Goal: Task Accomplishment & Management: Manage account settings

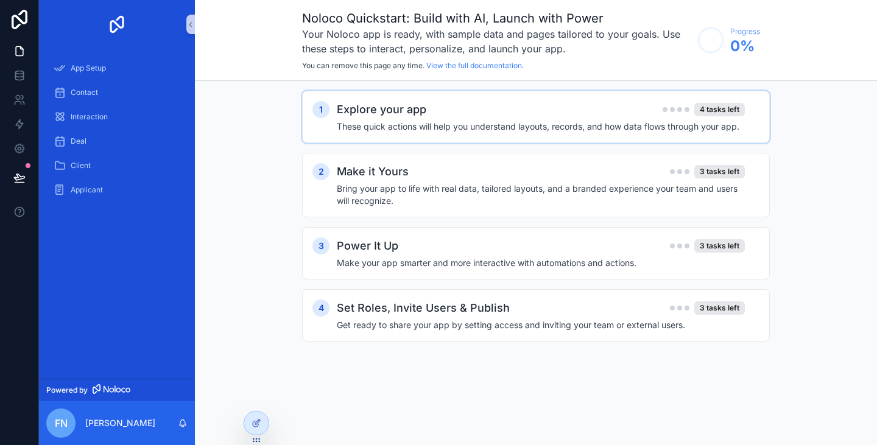
click at [486, 125] on h4 "These quick actions will help you understand layouts, records, and how data flo…" at bounding box center [541, 127] width 408 height 12
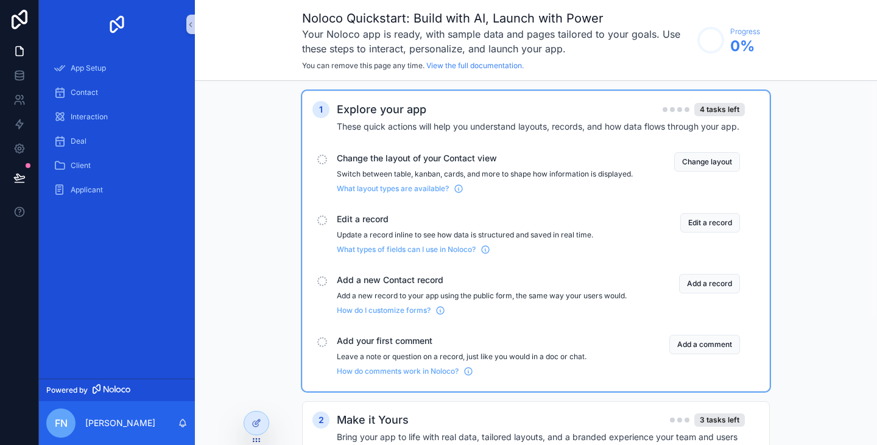
click at [443, 155] on span "Change the layout of your Contact view" at bounding box center [485, 158] width 296 height 12
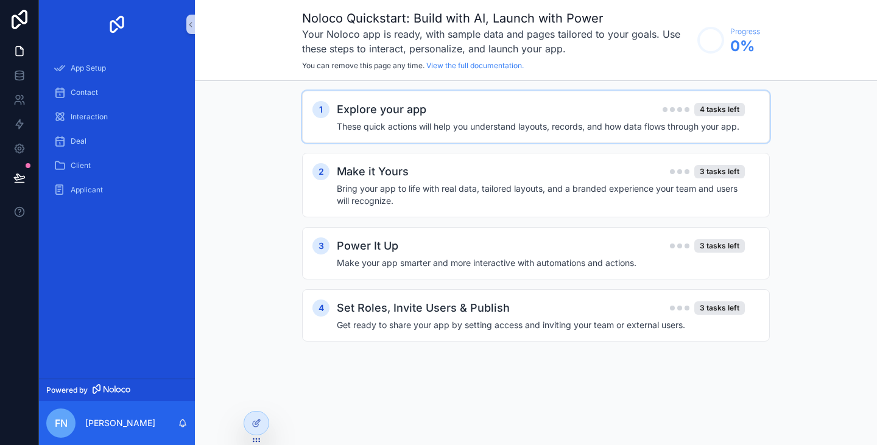
click at [453, 122] on h4 "These quick actions will help you understand layouts, records, and how data flo…" at bounding box center [541, 127] width 408 height 12
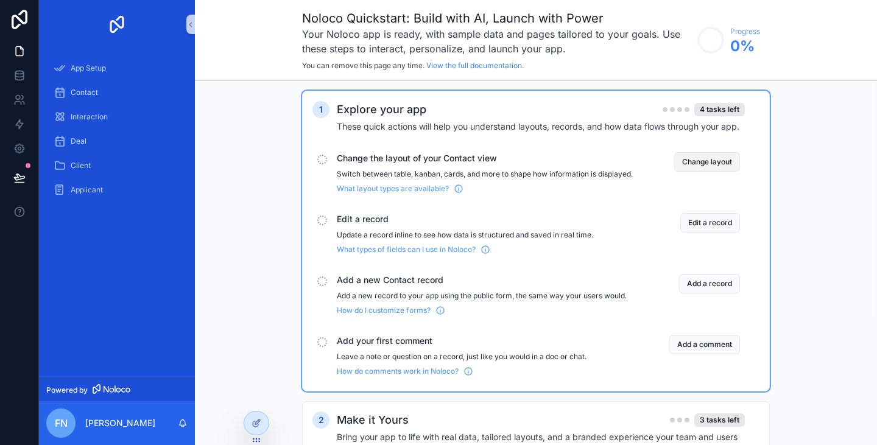
click at [708, 161] on button "Change layout" at bounding box center [707, 161] width 66 height 19
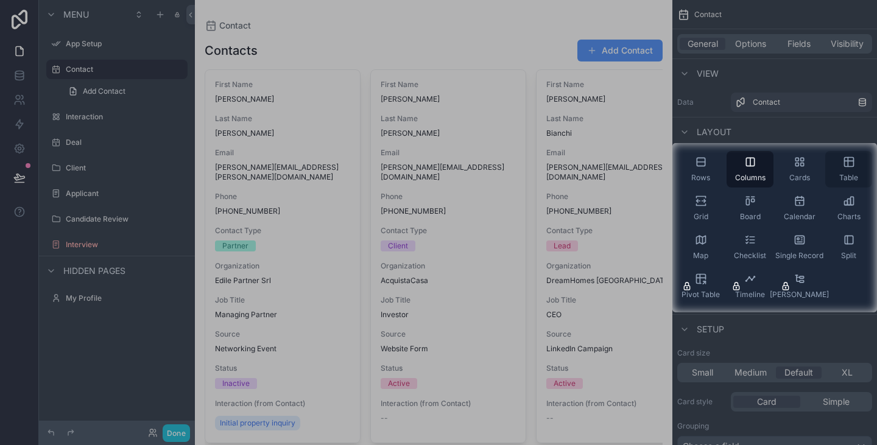
click at [848, 170] on div "Table" at bounding box center [848, 169] width 47 height 37
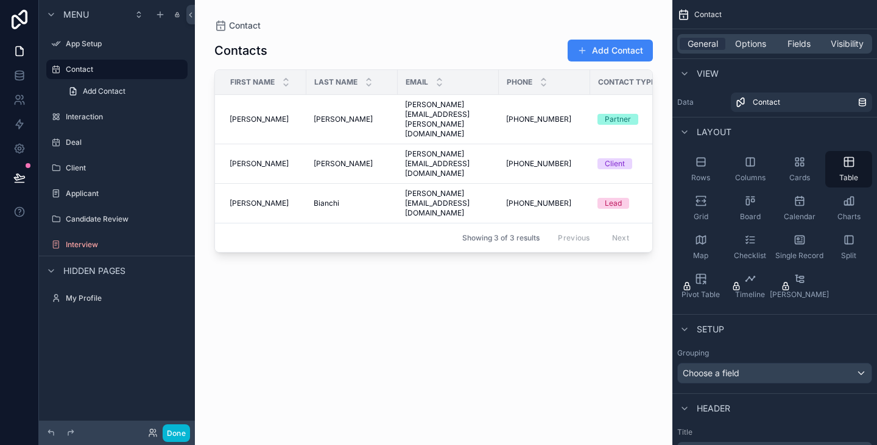
drag, startPoint x: 369, startPoint y: 225, endPoint x: 451, endPoint y: 227, distance: 81.6
click at [451, 227] on div "scrollable content" at bounding box center [433, 215] width 477 height 430
click at [750, 167] on icon "scrollable content" at bounding box center [750, 162] width 12 height 12
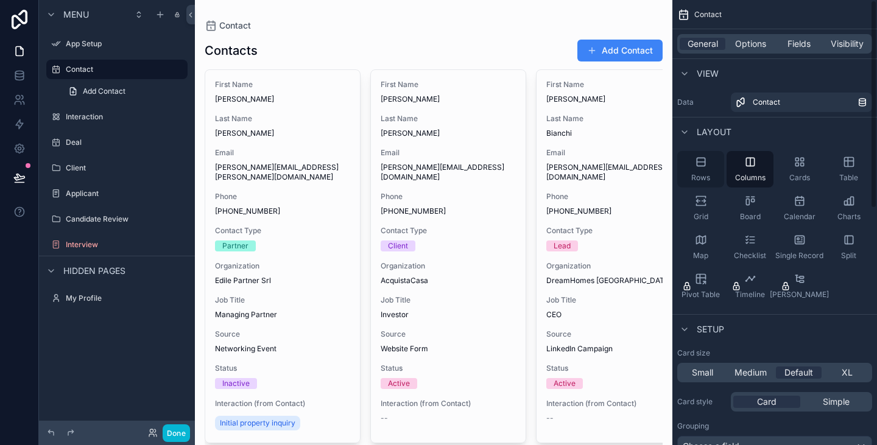
click at [703, 171] on div "Rows" at bounding box center [700, 169] width 47 height 37
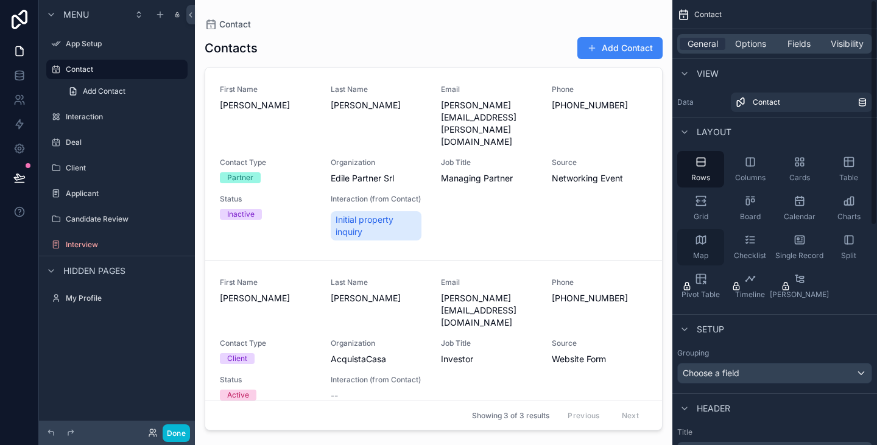
click at [701, 248] on div "Map" at bounding box center [700, 247] width 47 height 37
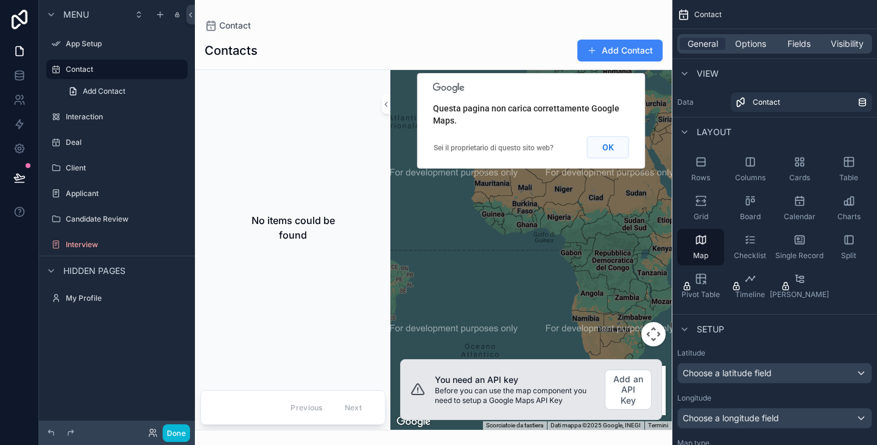
click at [612, 148] on button "OK" at bounding box center [608, 147] width 42 height 22
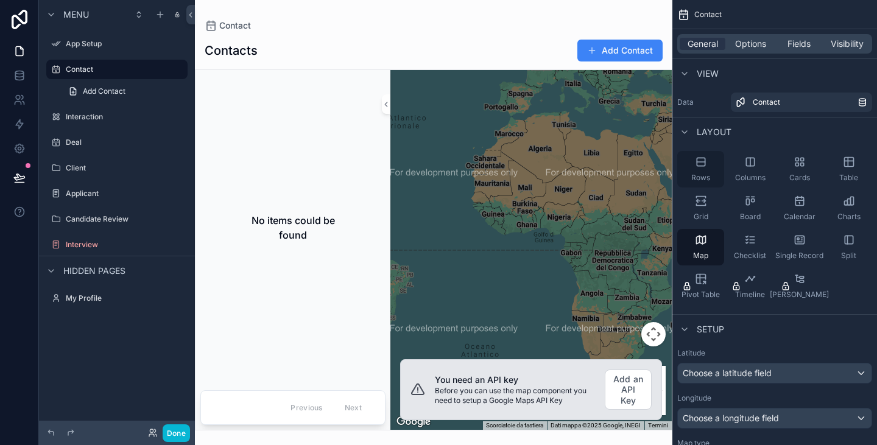
click at [703, 165] on icon "scrollable content" at bounding box center [701, 162] width 12 height 12
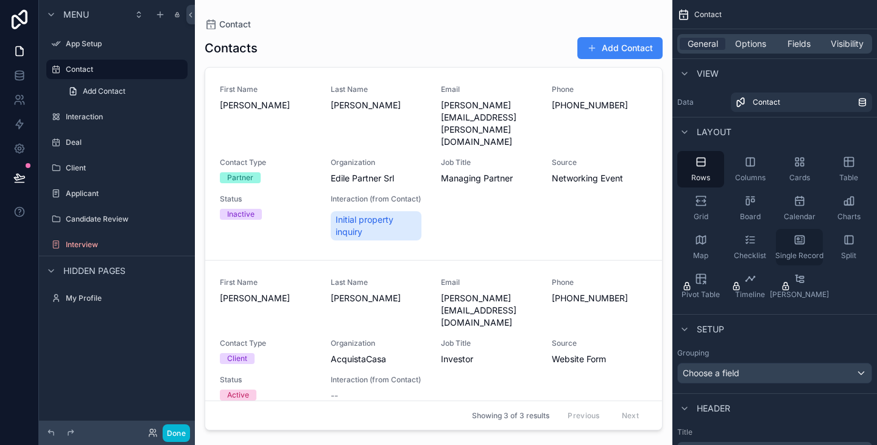
click at [804, 244] on icon "scrollable content" at bounding box center [799, 240] width 12 height 12
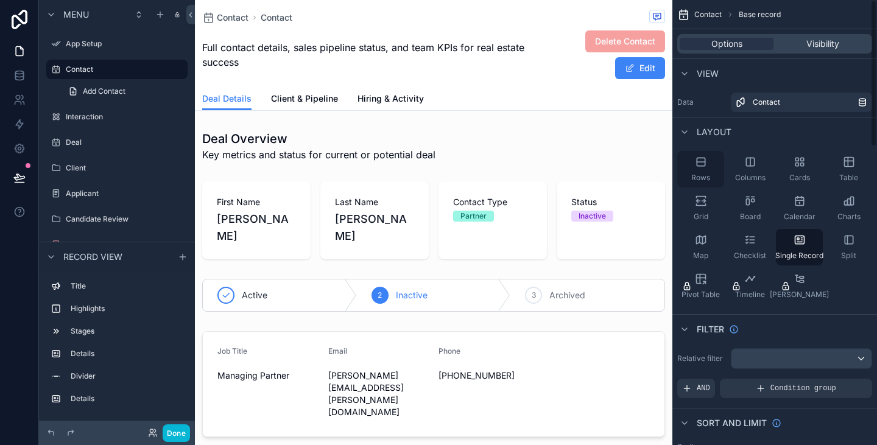
click at [706, 161] on icon "scrollable content" at bounding box center [701, 162] width 12 height 12
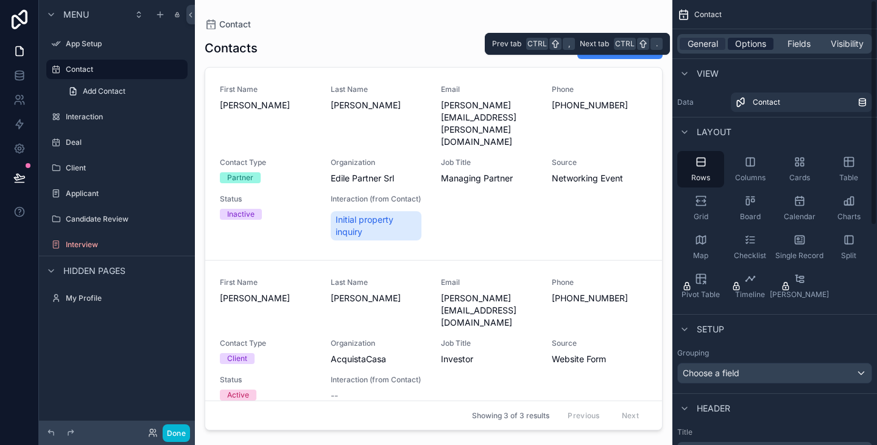
click at [750, 44] on span "Options" at bounding box center [750, 44] width 31 height 12
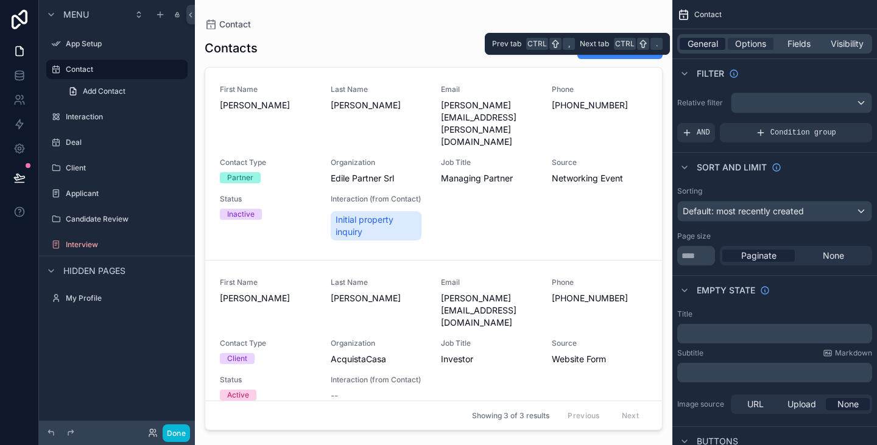
click at [700, 47] on span "General" at bounding box center [702, 44] width 30 height 12
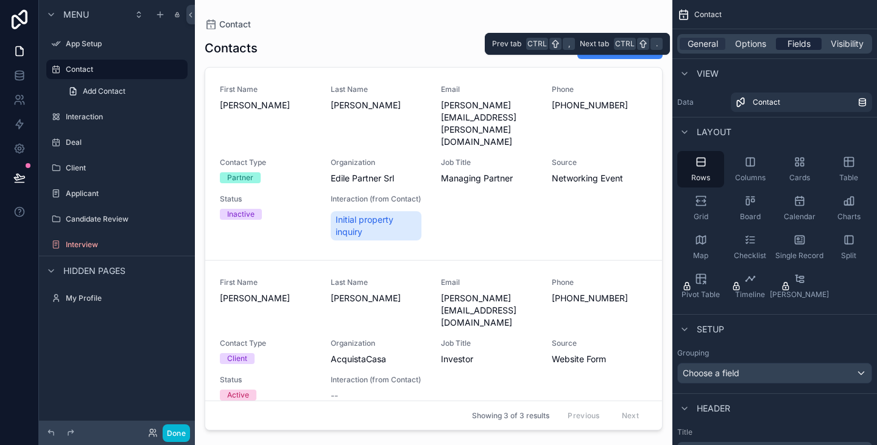
click at [805, 43] on span "Fields" at bounding box center [798, 44] width 23 height 12
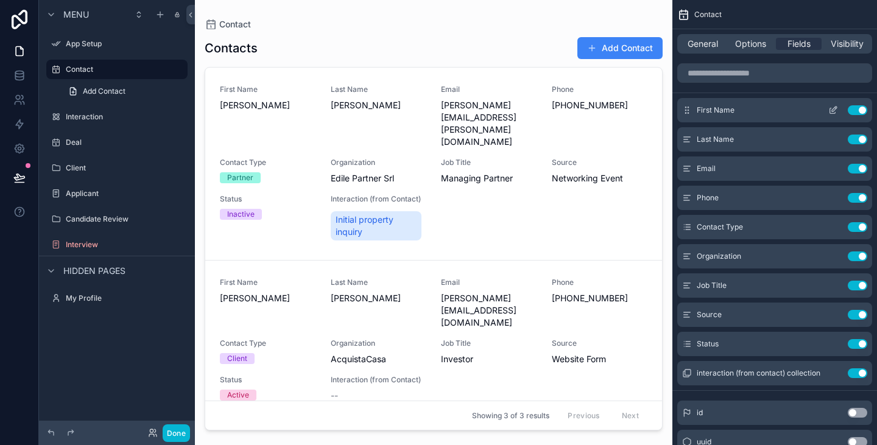
click at [861, 107] on button "Use setting" at bounding box center [856, 110] width 19 height 10
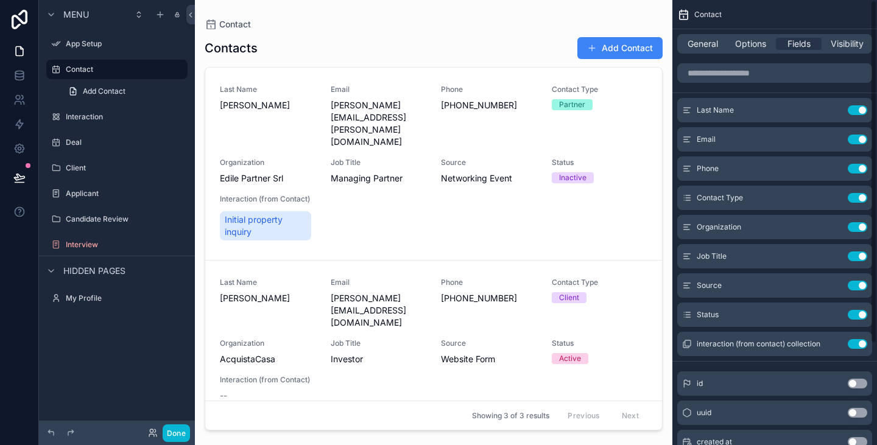
click at [861, 107] on button "Use setting" at bounding box center [856, 110] width 19 height 10
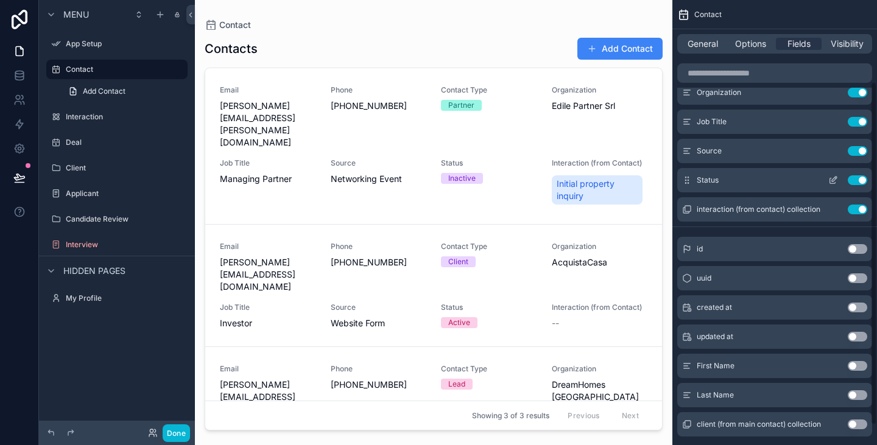
scroll to position [131, 0]
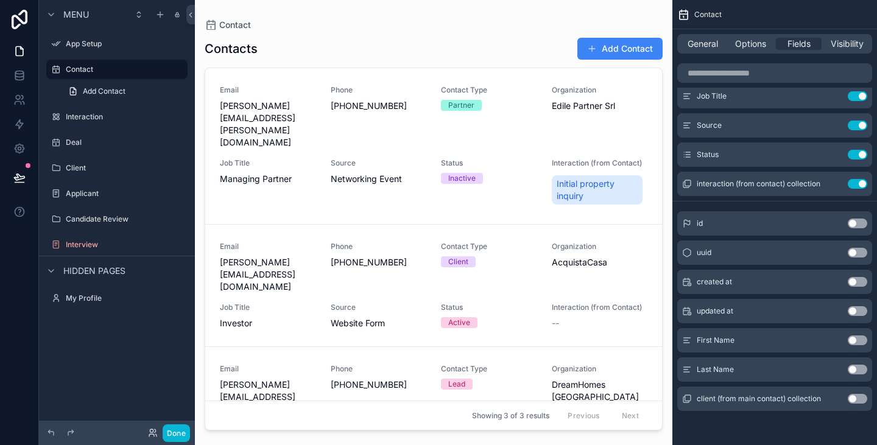
click at [863, 339] on button "Use setting" at bounding box center [856, 340] width 19 height 10
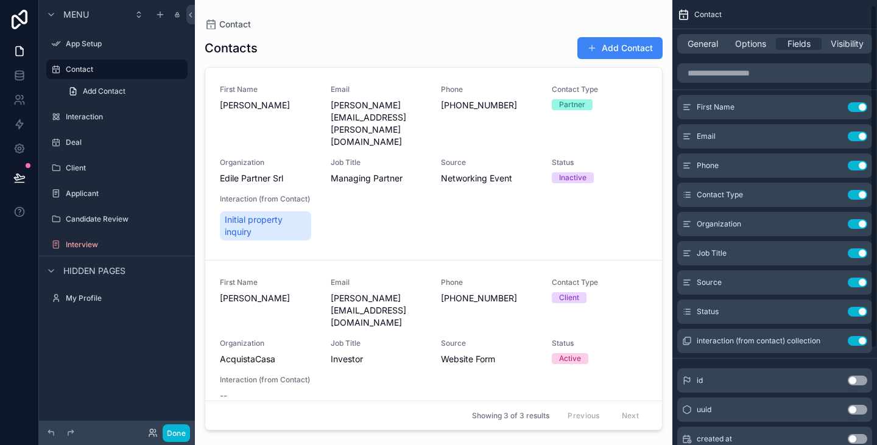
scroll to position [0, 0]
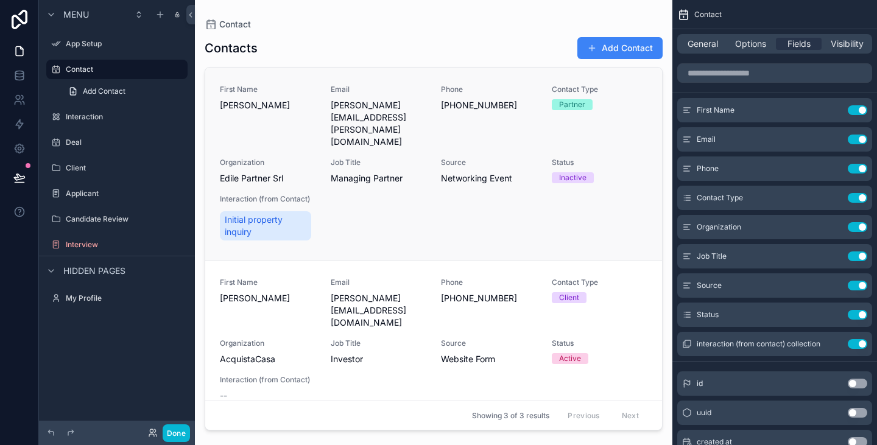
click at [254, 88] on span "First Name" at bounding box center [268, 90] width 96 height 10
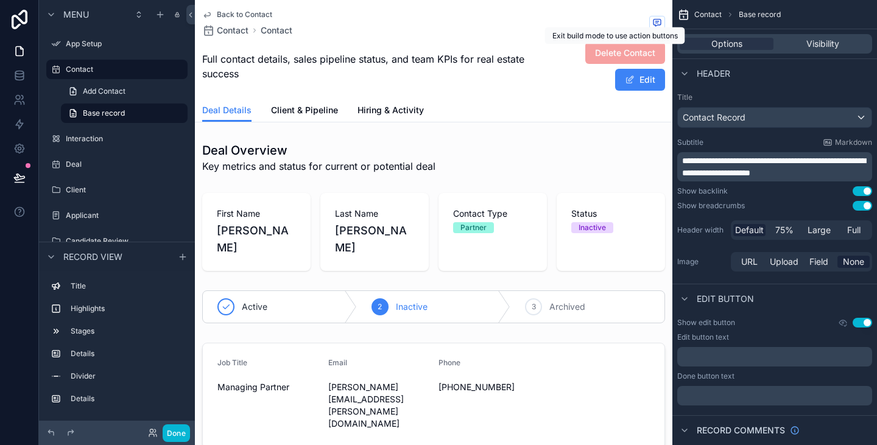
click at [625, 52] on span "Delete Contact" at bounding box center [625, 52] width 80 height 12
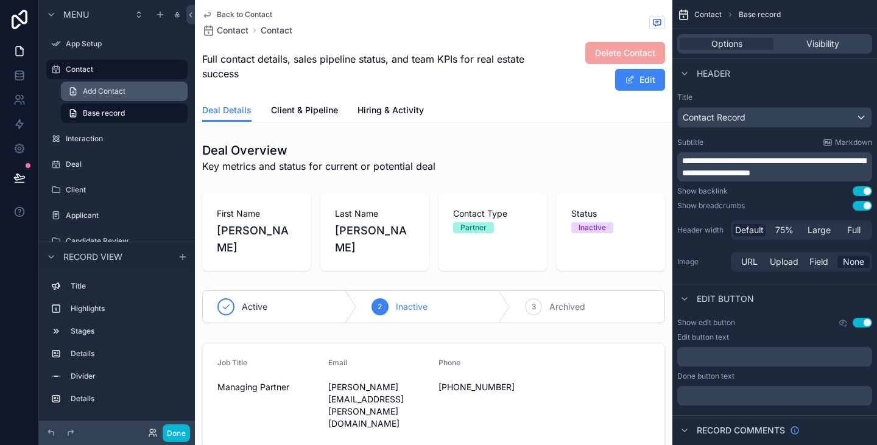
click at [122, 94] on span "Add Contact" at bounding box center [104, 91] width 43 height 10
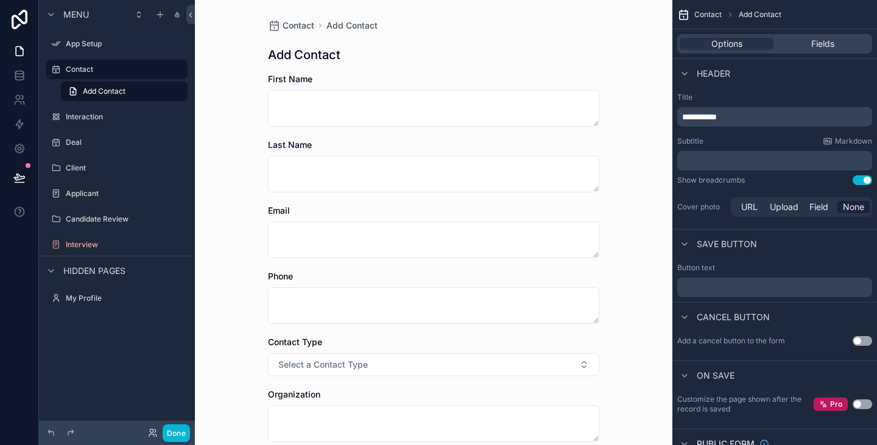
click at [290, 82] on span "First Name" at bounding box center [290, 79] width 44 height 10
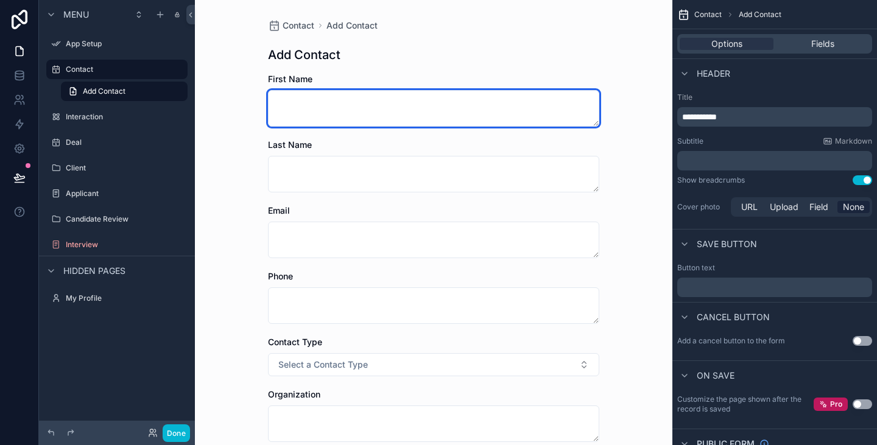
click at [312, 122] on textarea "scrollable content" at bounding box center [433, 108] width 331 height 37
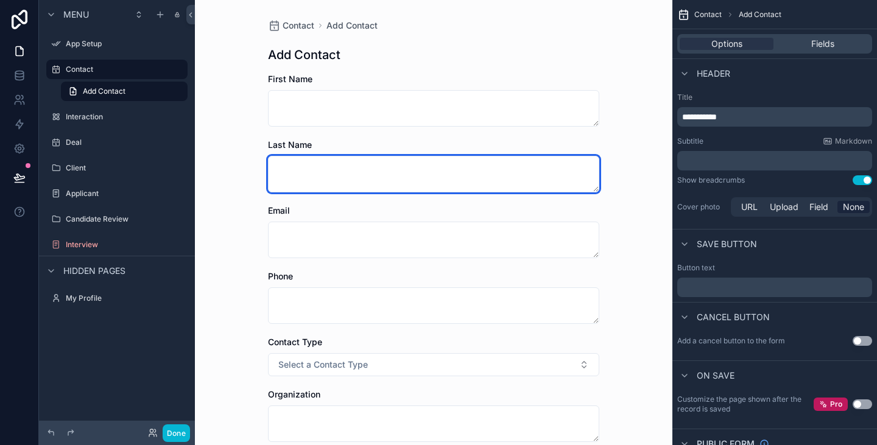
click at [312, 175] on textarea "scrollable content" at bounding box center [433, 174] width 331 height 37
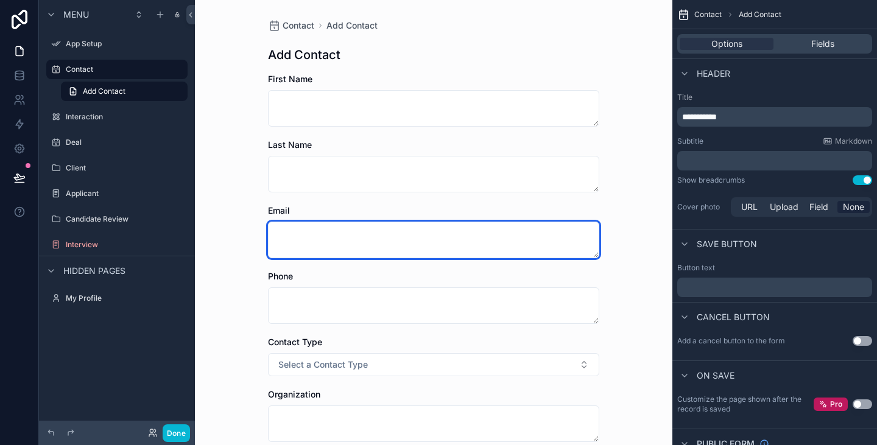
click at [326, 236] on textarea "scrollable content" at bounding box center [433, 240] width 331 height 37
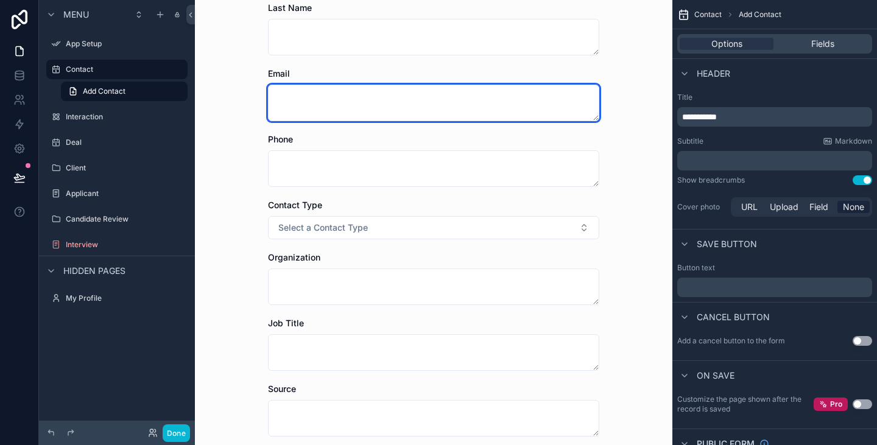
scroll to position [46, 0]
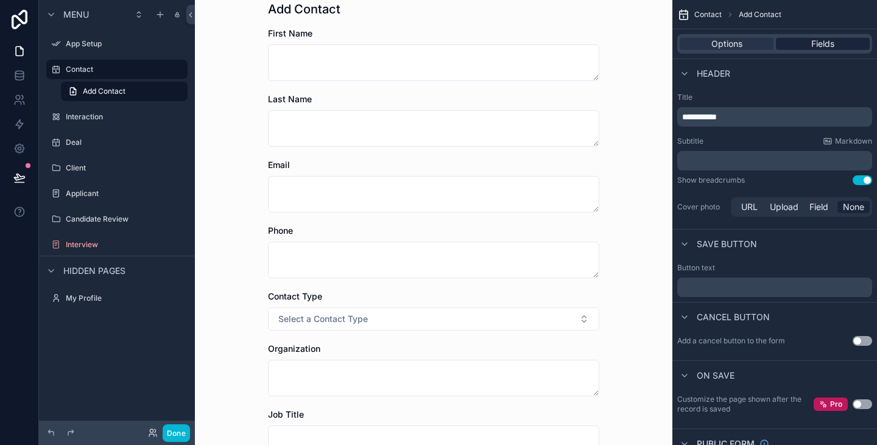
click at [819, 43] on span "Fields" at bounding box center [822, 44] width 23 height 12
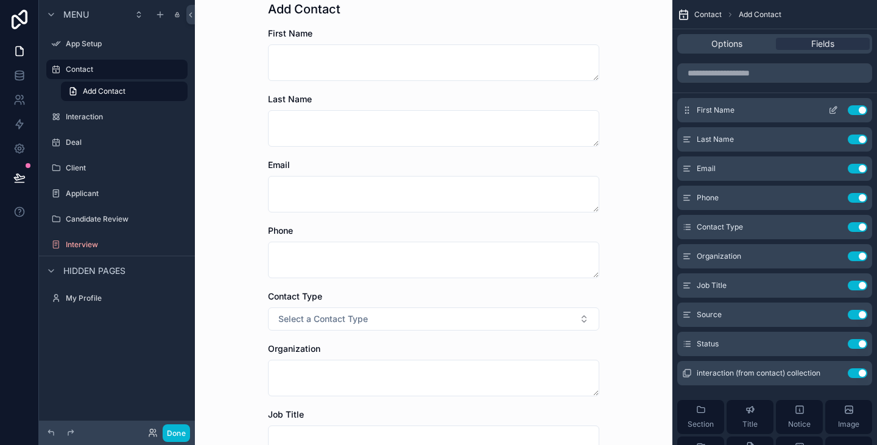
click at [720, 108] on span "First Name" at bounding box center [715, 110] width 38 height 10
click at [832, 107] on icon "scrollable content" at bounding box center [833, 110] width 10 height 10
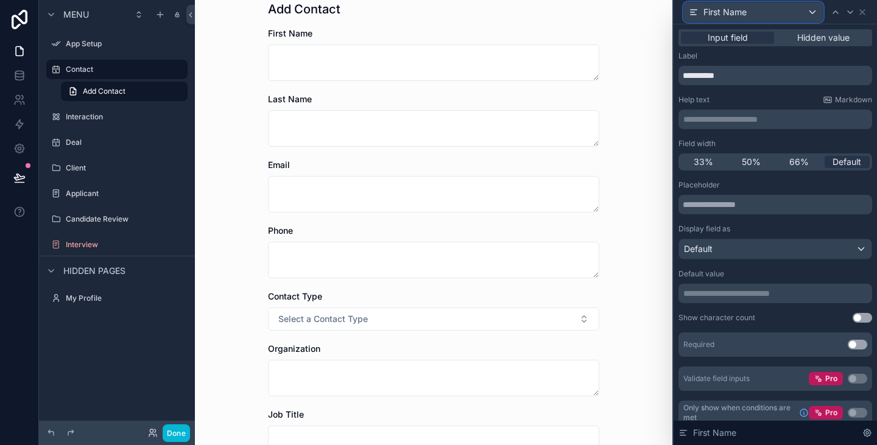
click at [752, 10] on div "First Name" at bounding box center [753, 11] width 139 height 19
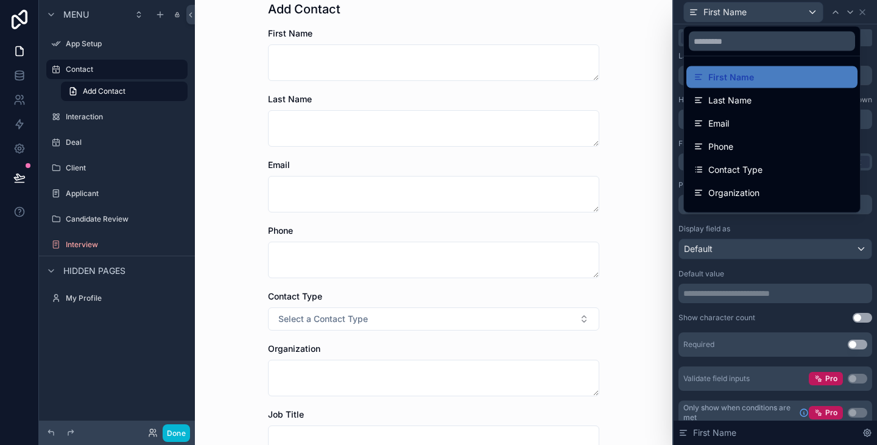
click at [752, 10] on div at bounding box center [774, 222] width 203 height 445
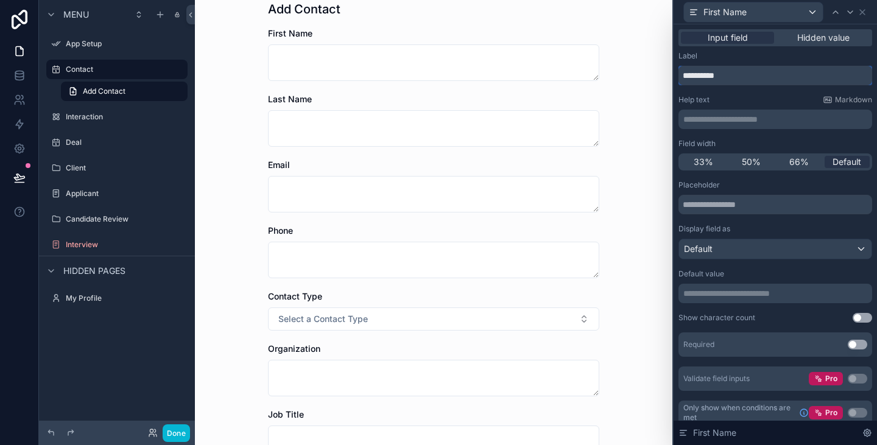
click at [735, 76] on input "**********" at bounding box center [775, 75] width 194 height 19
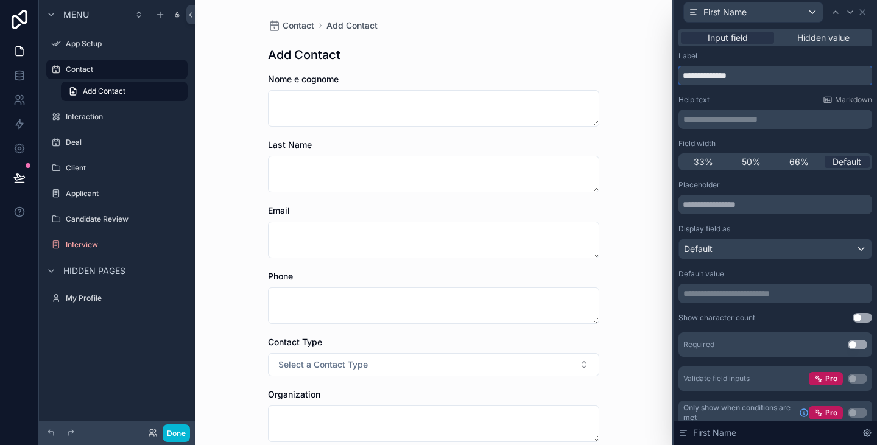
click at [720, 77] on input "**********" at bounding box center [775, 75] width 194 height 19
click at [774, 75] on input "**********" at bounding box center [775, 75] width 194 height 19
type input "**********"
click at [654, 107] on div "Contact Add Contact Add Contact Nome e Cognome Last Name Email Phone Contact Ty…" at bounding box center [433, 222] width 477 height 445
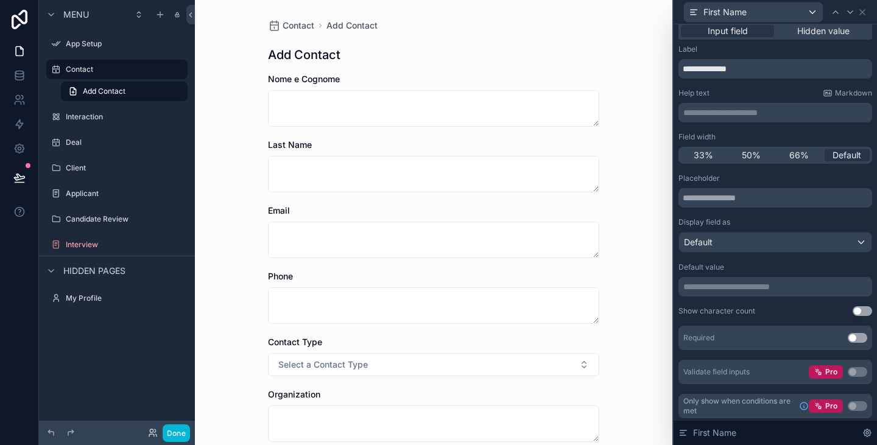
scroll to position [9, 0]
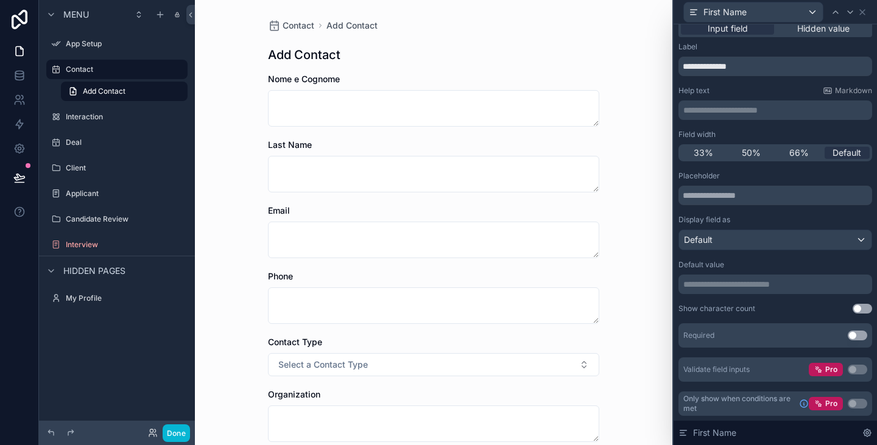
click at [847, 334] on button "Use setting" at bounding box center [856, 336] width 19 height 10
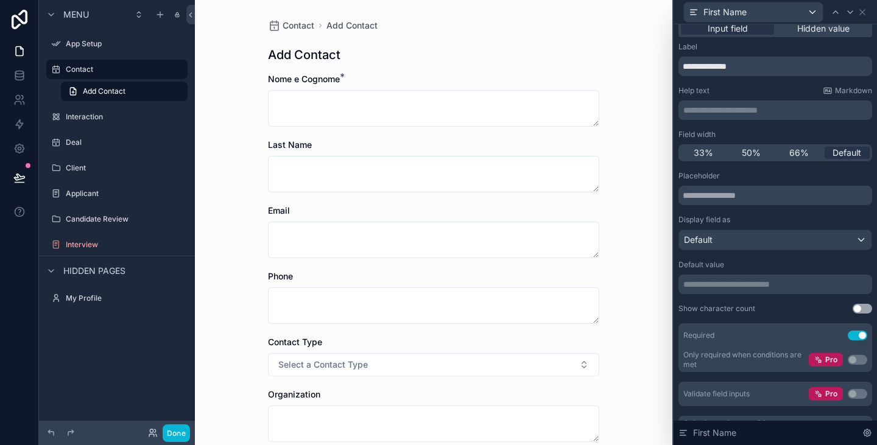
click at [617, 96] on div "Contact Add Contact Add Contact Nome e Cognome * Last Name Email Phone Contact …" at bounding box center [433, 222] width 477 height 445
click at [813, 9] on div "First Name" at bounding box center [753, 11] width 139 height 19
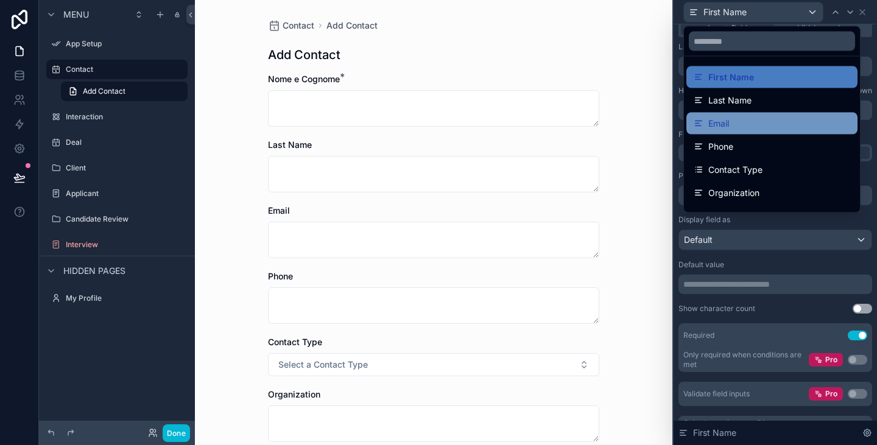
click at [739, 116] on div "Email" at bounding box center [771, 123] width 156 height 15
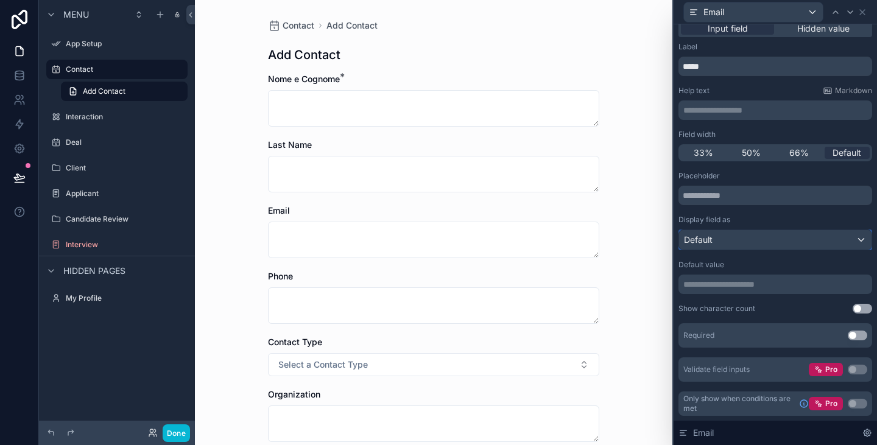
click at [751, 237] on div "Default" at bounding box center [775, 239] width 192 height 19
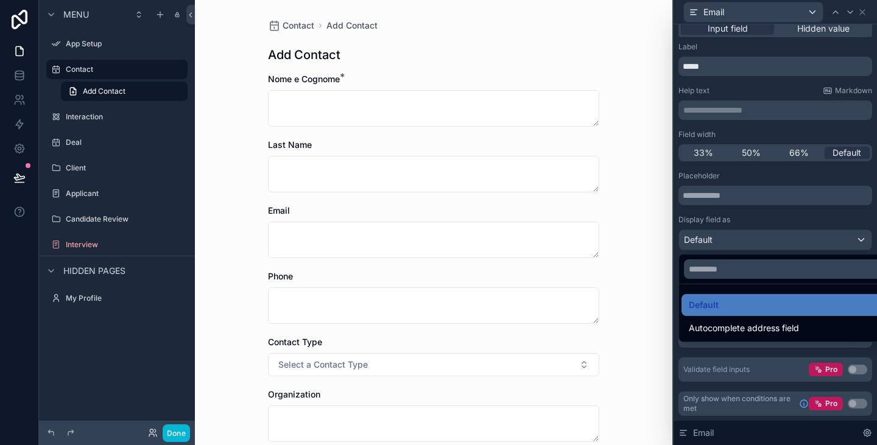
click at [751, 237] on div at bounding box center [774, 222] width 203 height 445
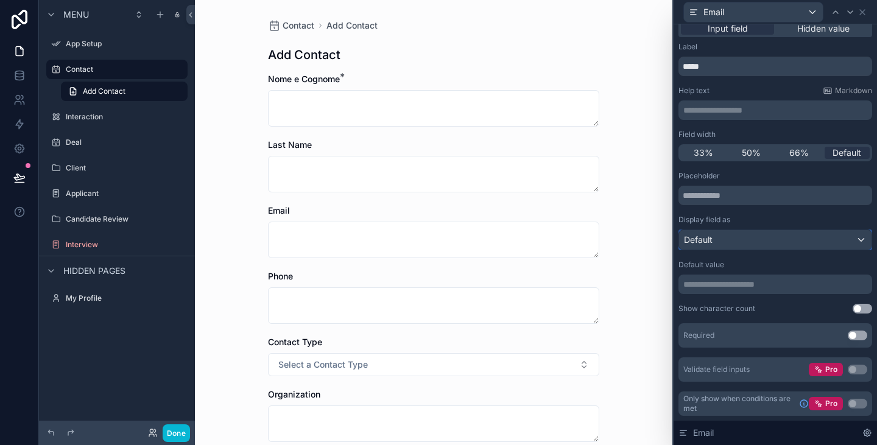
click at [751, 237] on div "Default" at bounding box center [775, 239] width 192 height 19
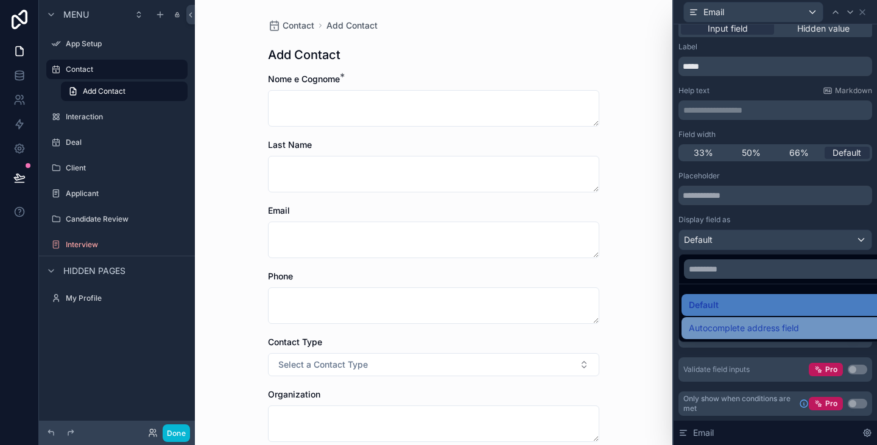
click at [759, 329] on span "Autocomplete address field" at bounding box center [744, 328] width 110 height 15
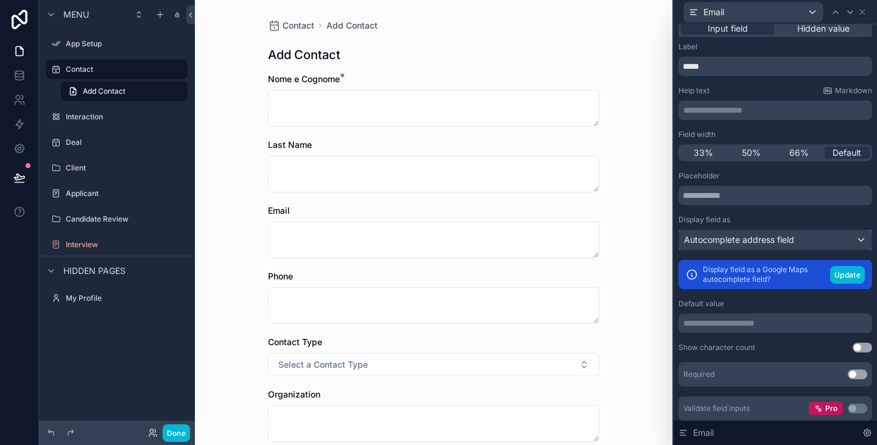
click at [748, 242] on span "Autocomplete address field" at bounding box center [739, 240] width 110 height 12
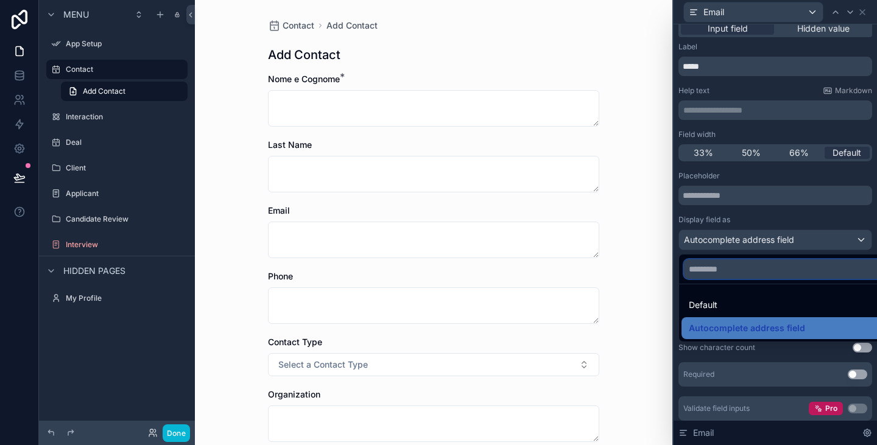
click at [728, 275] on input "text" at bounding box center [785, 268] width 202 height 19
click at [731, 244] on div at bounding box center [774, 222] width 203 height 445
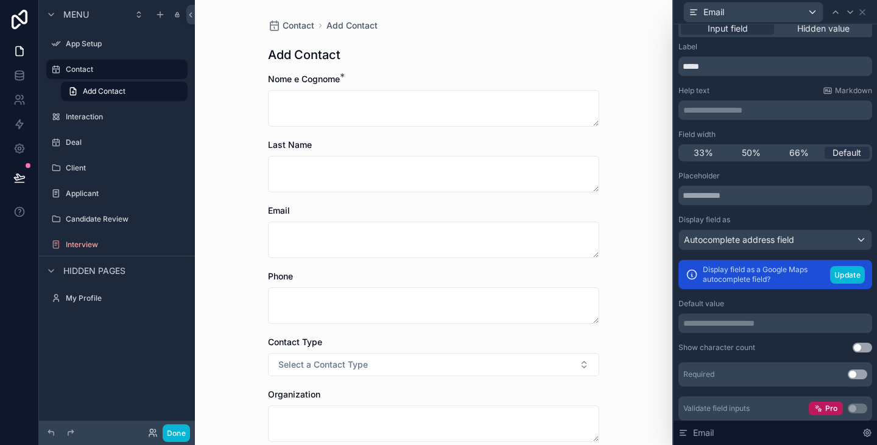
scroll to position [0, 0]
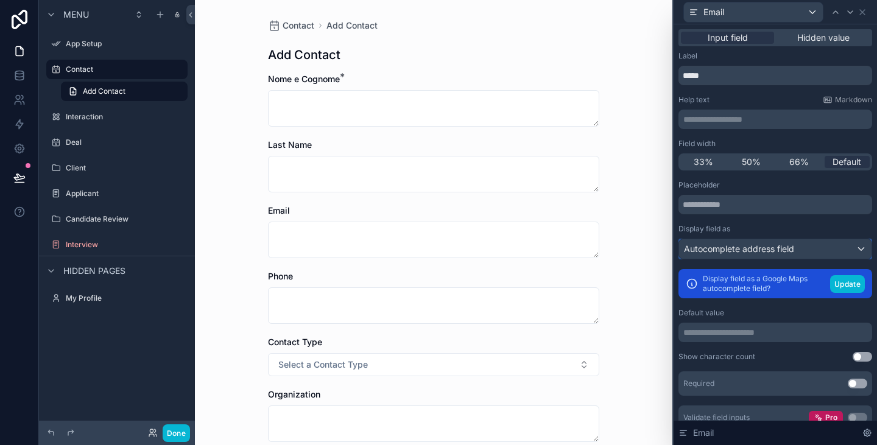
click at [728, 251] on span "Autocomplete address field" at bounding box center [739, 249] width 110 height 12
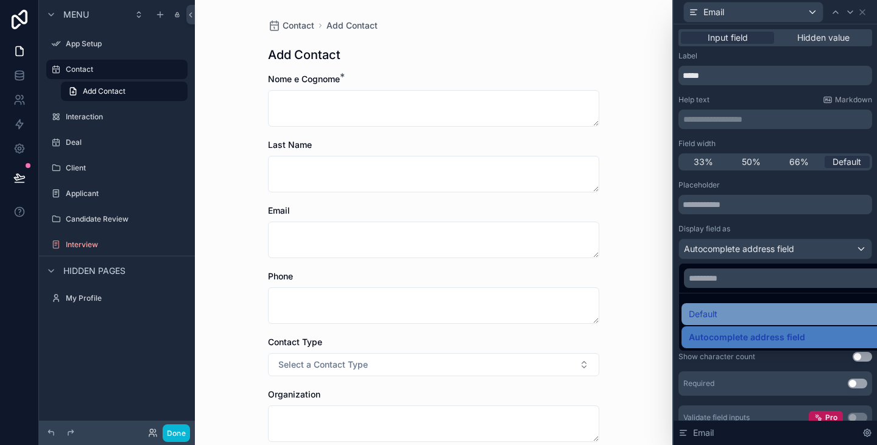
click at [723, 312] on div "Default" at bounding box center [785, 314] width 192 height 15
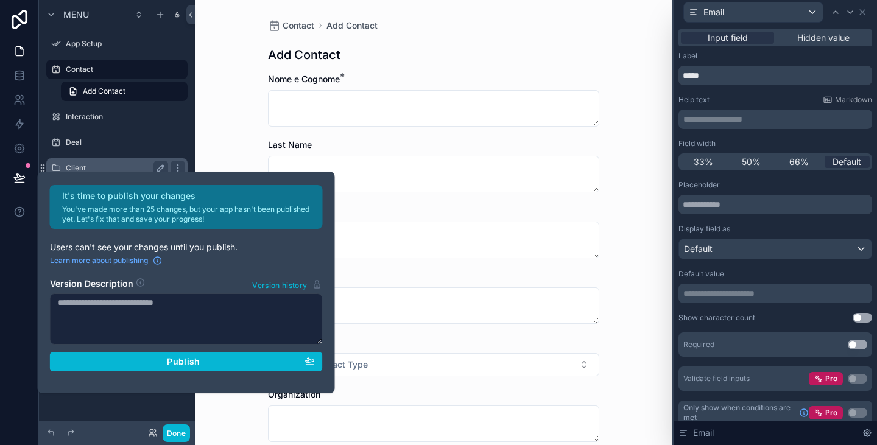
click at [187, 163] on link "Client" at bounding box center [116, 167] width 141 height 19
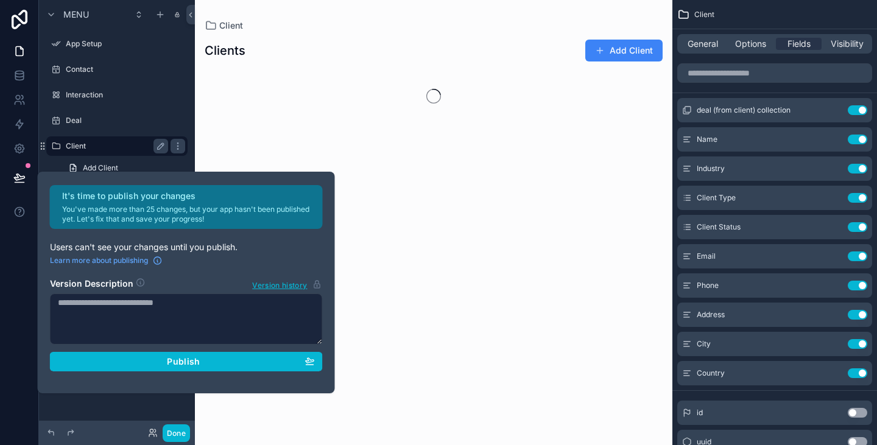
click at [187, 163] on link "Add Client" at bounding box center [124, 167] width 127 height 19
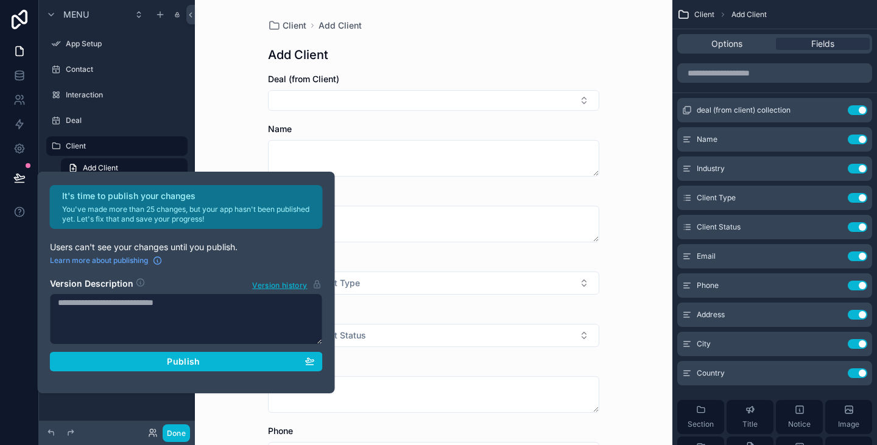
click at [197, 74] on div "Client Add Client Add Client Deal (from Client) Name Industry Client Type Selec…" at bounding box center [433, 222] width 477 height 445
click at [53, 39] on icon "scrollable content" at bounding box center [56, 44] width 10 height 10
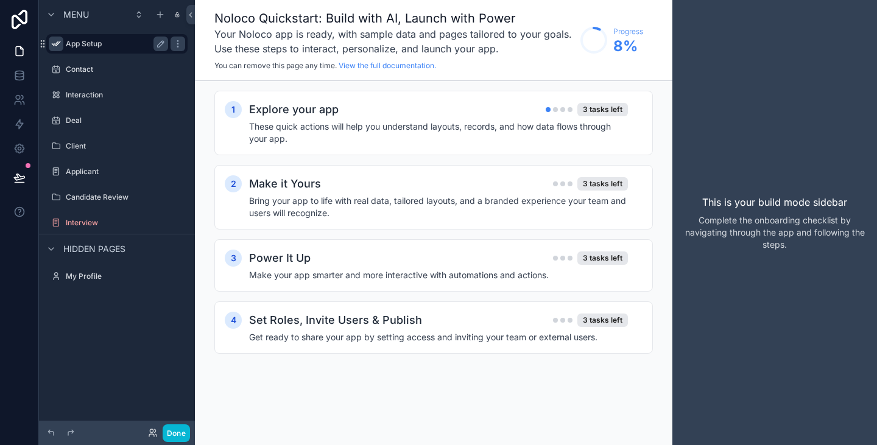
click at [239, 43] on h3 "Your Noloco app is ready, with sample data and pages tailored to your goals. Us…" at bounding box center [394, 41] width 360 height 29
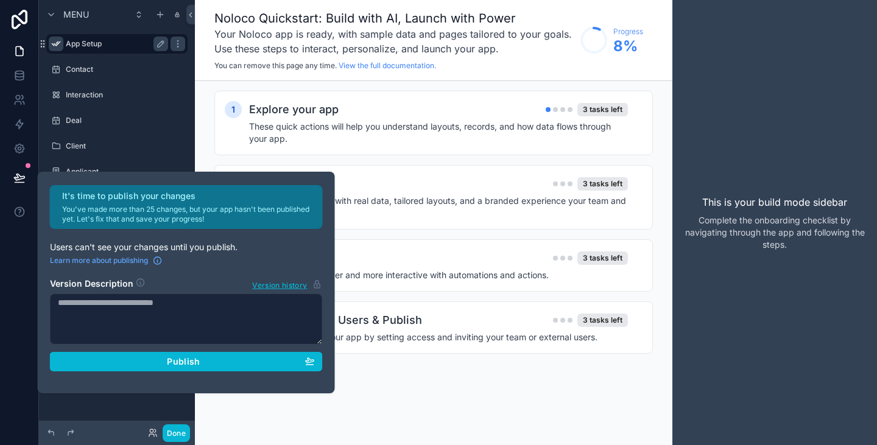
click at [138, 410] on div "Menu App Setup Contact Interaction Deal Client Applicant Candidate Review Inter…" at bounding box center [117, 215] width 156 height 430
click at [23, 48] on icon at bounding box center [19, 51] width 7 height 9
click at [20, 71] on icon at bounding box center [19, 72] width 8 height 3
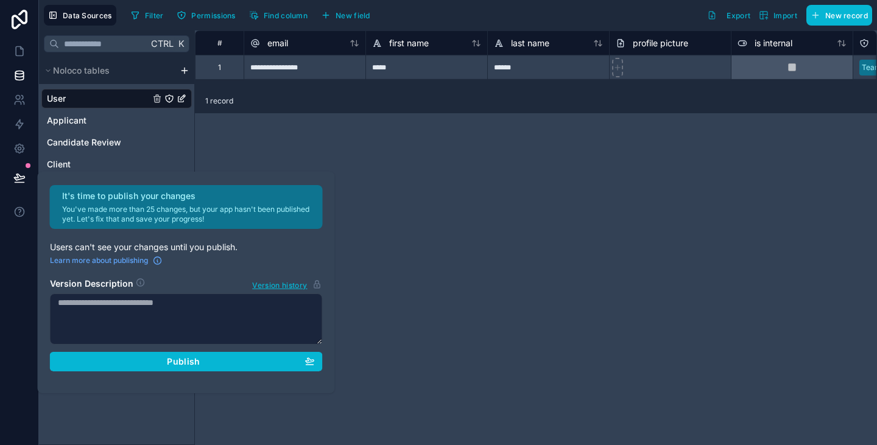
click at [404, 216] on div "**********" at bounding box center [536, 237] width 682 height 415
click at [154, 12] on span "Filter" at bounding box center [154, 15] width 19 height 9
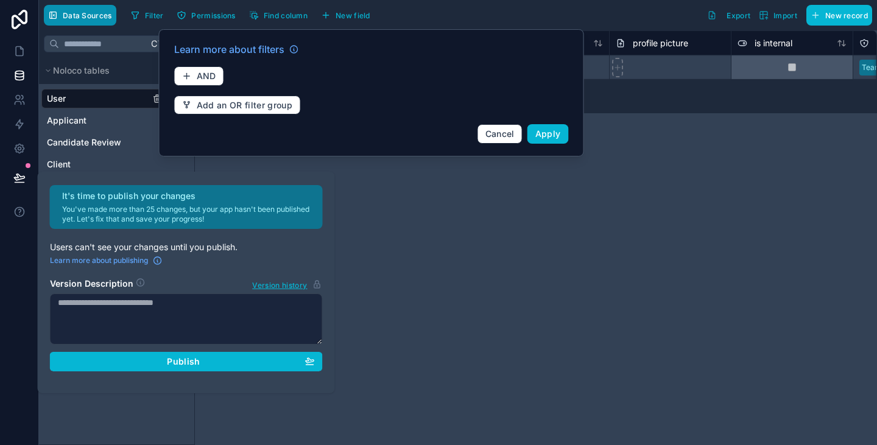
click at [80, 14] on span "Data Sources" at bounding box center [87, 15] width 49 height 9
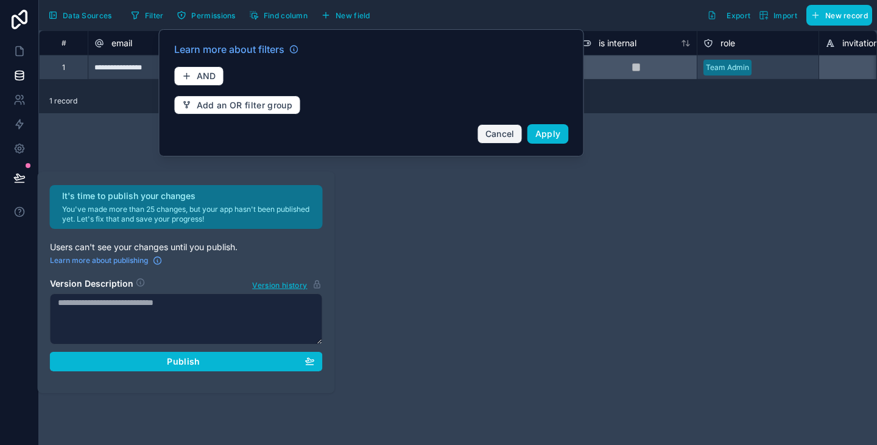
click at [507, 142] on button "Cancel" at bounding box center [499, 133] width 45 height 19
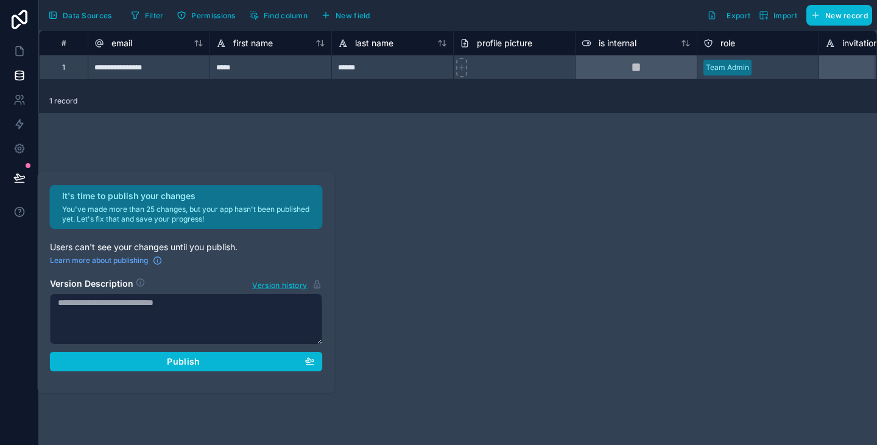
click at [679, 195] on div "**********" at bounding box center [458, 237] width 838 height 415
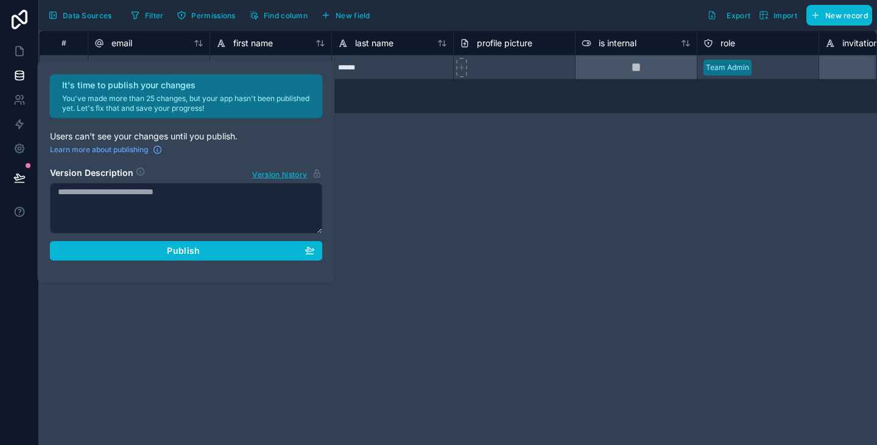
click at [734, 68] on div "Team Admin" at bounding box center [727, 67] width 43 height 11
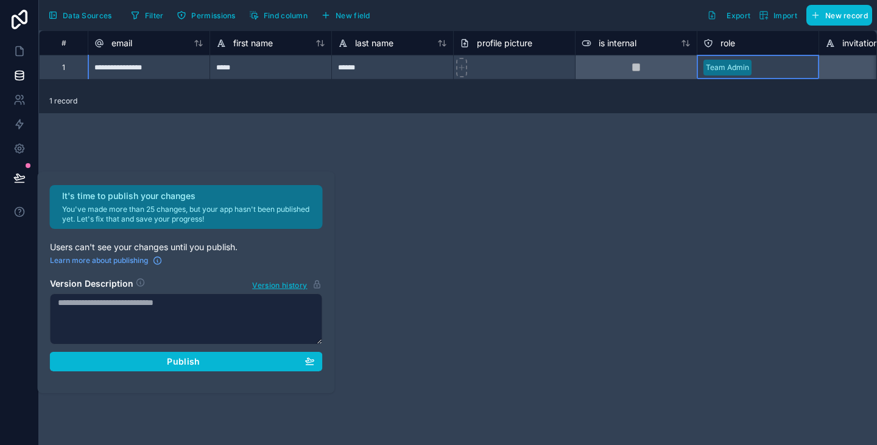
click at [149, 68] on div "**********" at bounding box center [149, 67] width 122 height 24
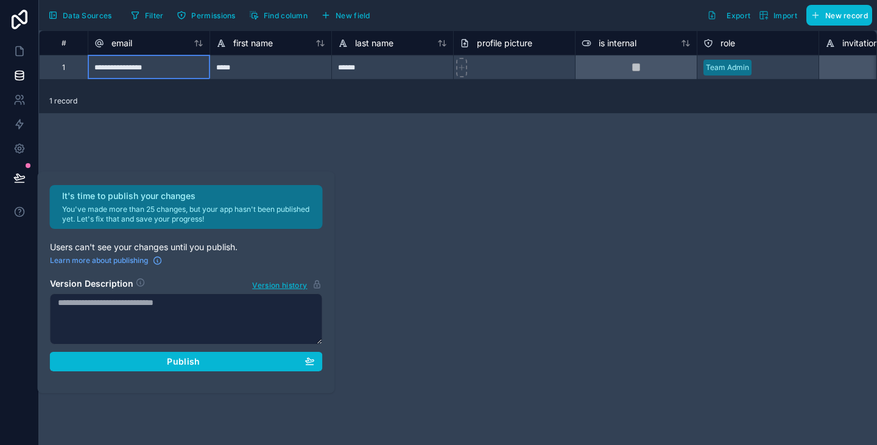
click at [216, 71] on div "*****" at bounding box center [270, 67] width 122 height 24
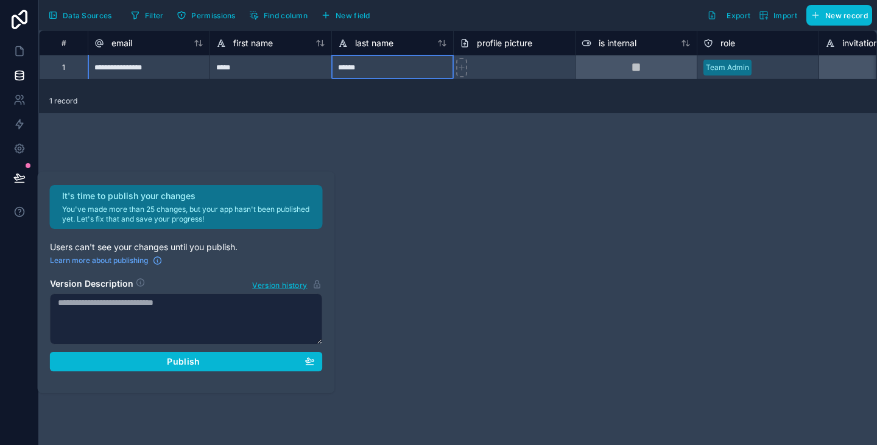
click at [392, 69] on div "******" at bounding box center [392, 67] width 122 height 24
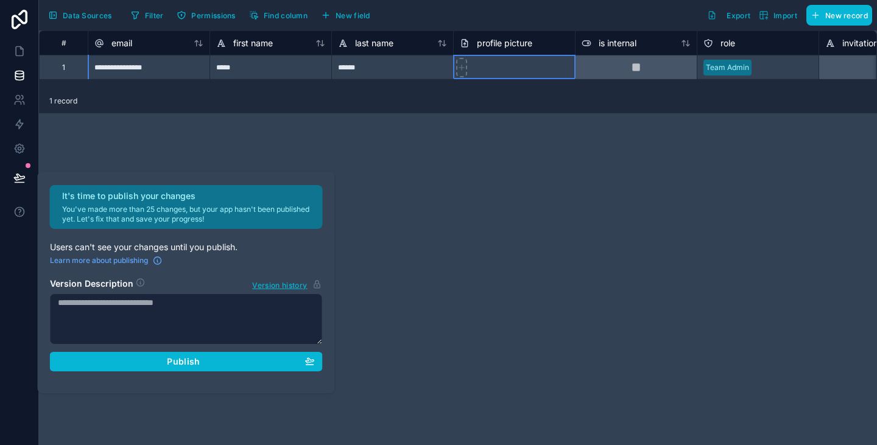
drag, startPoint x: 503, startPoint y: 69, endPoint x: 566, endPoint y: 68, distance: 62.7
click at [505, 69] on div at bounding box center [514, 67] width 122 height 24
click at [20, 143] on icon at bounding box center [19, 148] width 12 height 12
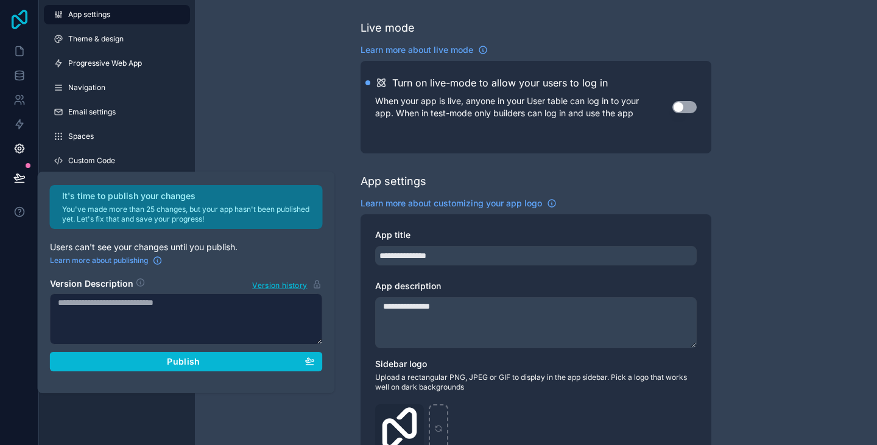
click at [17, 27] on icon at bounding box center [20, 19] width 16 height 19
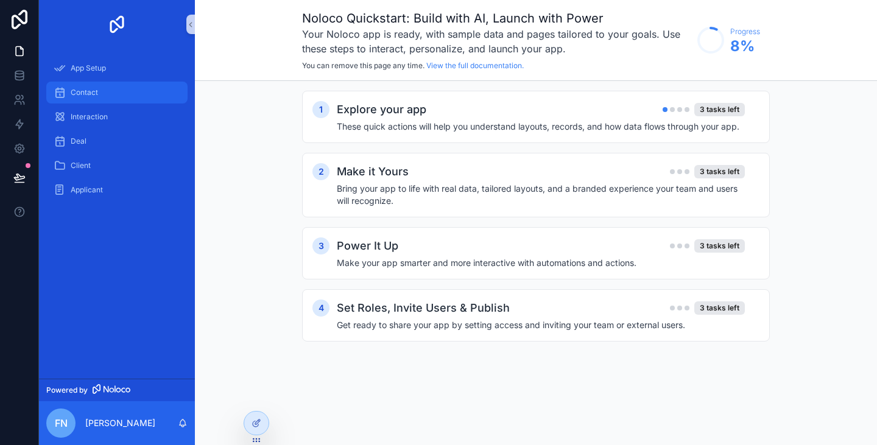
click at [91, 96] on span "Contact" at bounding box center [84, 93] width 27 height 10
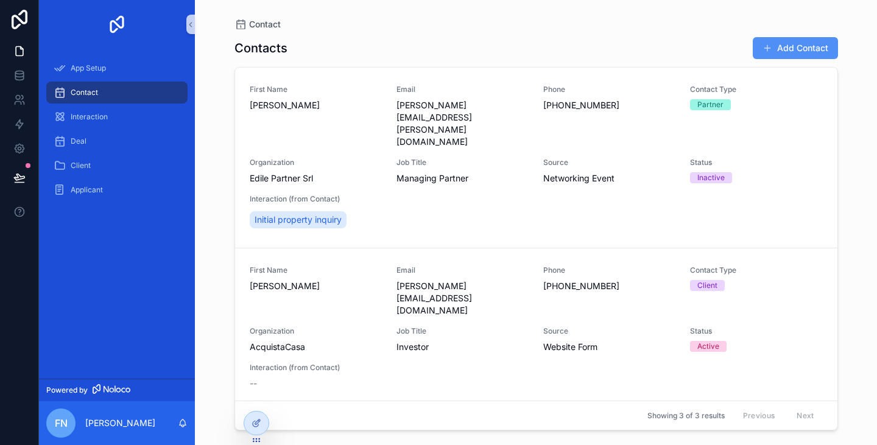
click at [799, 51] on button "Add Contact" at bounding box center [794, 48] width 85 height 22
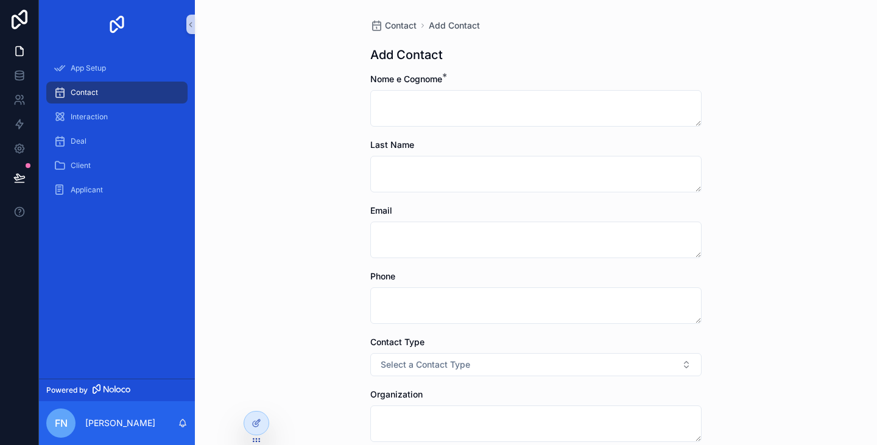
click at [89, 88] on span "Contact" at bounding box center [84, 93] width 27 height 10
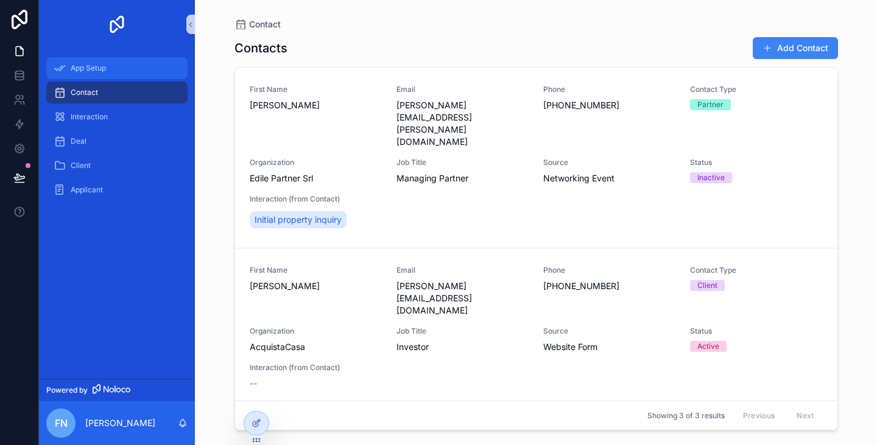
click at [74, 67] on span "App Setup" at bounding box center [88, 68] width 35 height 10
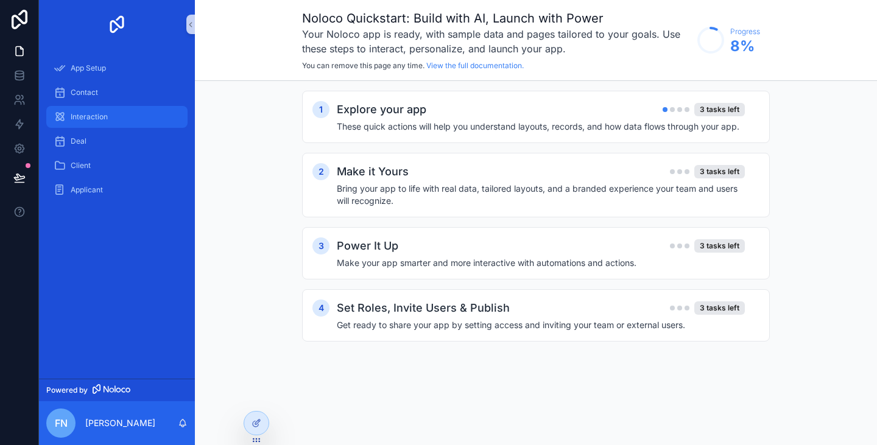
click at [112, 118] on div "Interaction" at bounding box center [117, 116] width 127 height 19
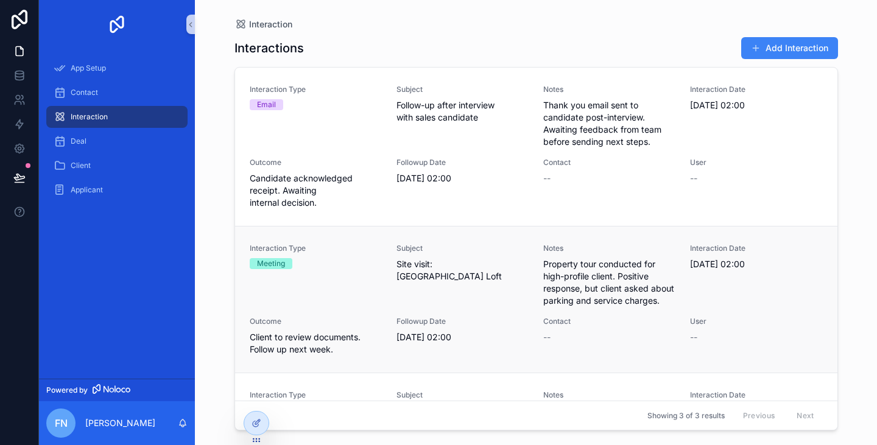
drag, startPoint x: 317, startPoint y: 130, endPoint x: 321, endPoint y: 244, distance: 114.6
click at [321, 242] on div "Interaction Type Email Subject Follow-up after interview with sales candidate N…" at bounding box center [536, 249] width 602 height 362
click at [355, 241] on link "Interaction Type Meeting Subject Site visit: Via Roma Loft Notes Property tour …" at bounding box center [536, 299] width 602 height 147
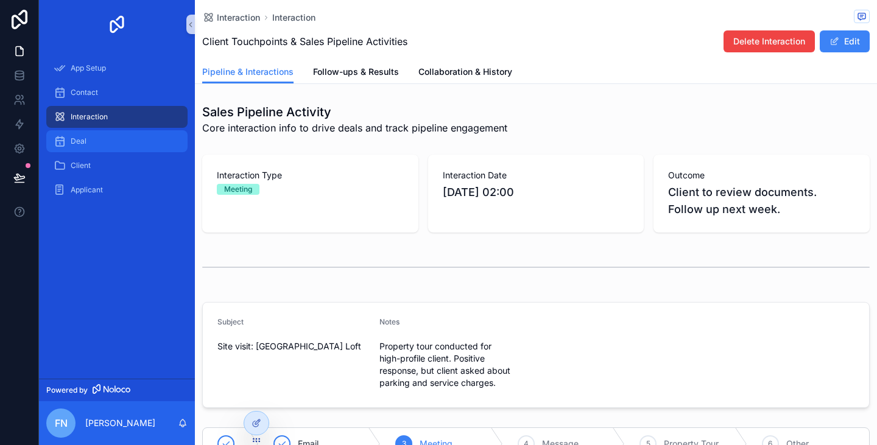
click at [93, 142] on div "Deal" at bounding box center [117, 141] width 127 height 19
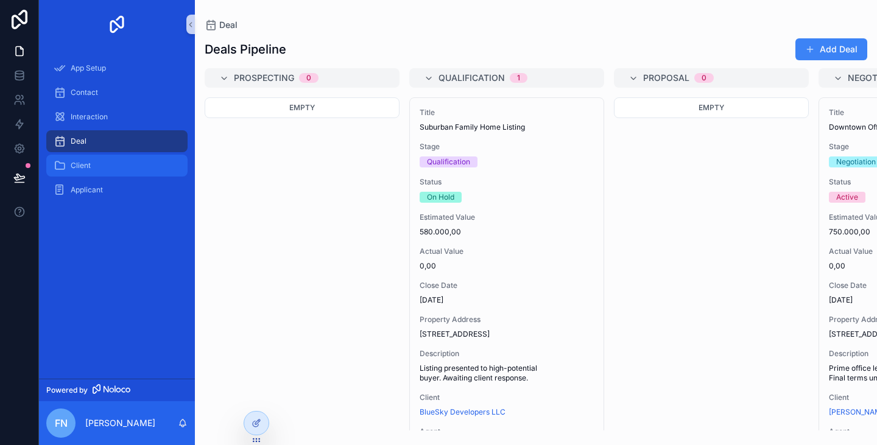
click at [93, 170] on div "Client" at bounding box center [117, 165] width 127 height 19
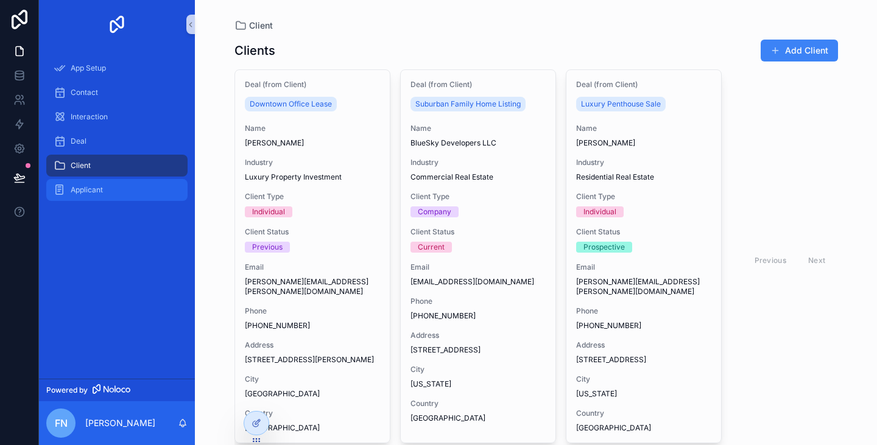
click at [98, 186] on span "Applicant" at bounding box center [87, 190] width 32 height 10
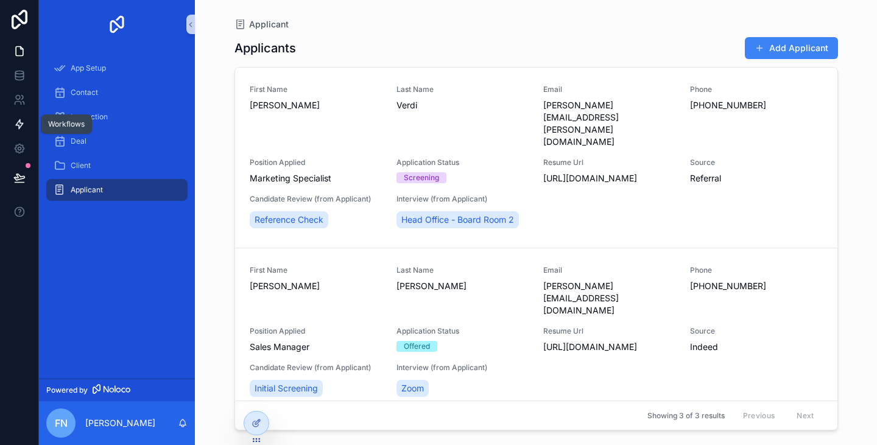
click at [19, 124] on icon at bounding box center [19, 124] width 12 height 12
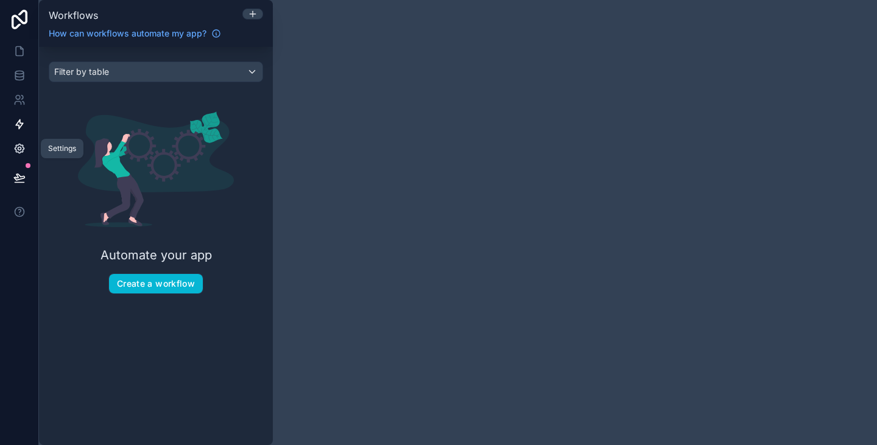
click at [18, 151] on icon at bounding box center [19, 148] width 12 height 12
